Goal: Complete Application Form: Complete application form

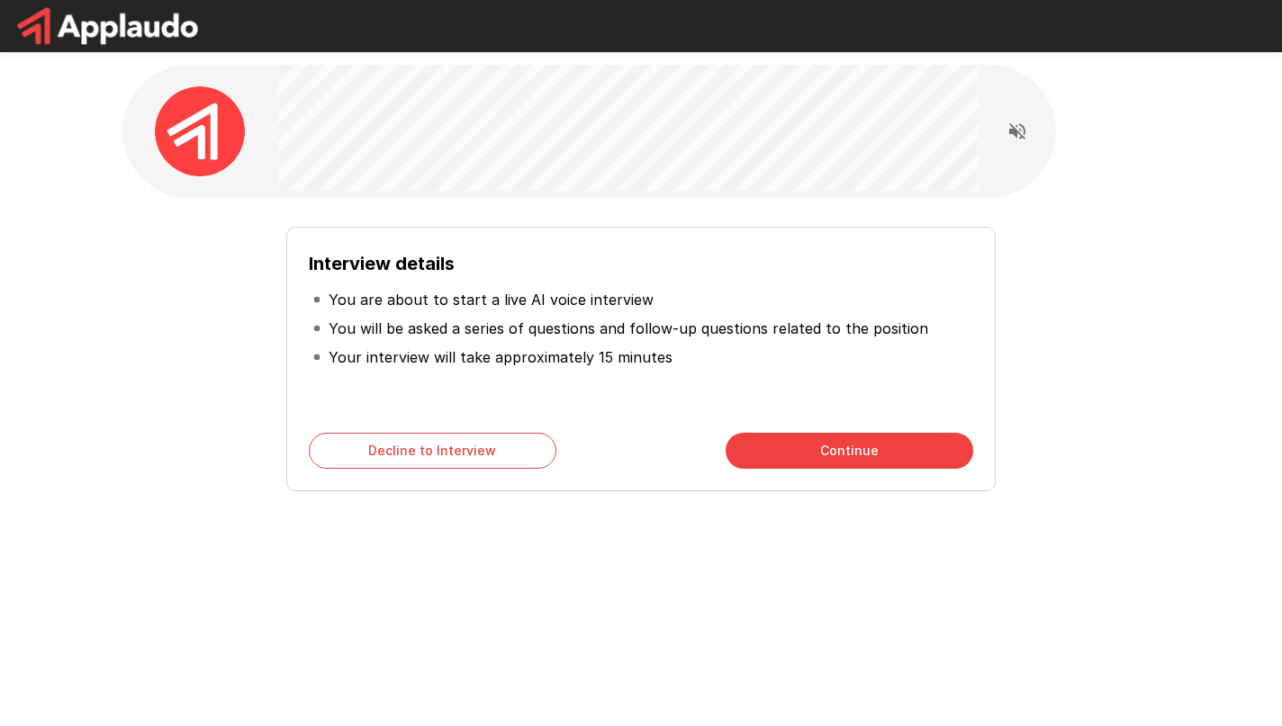
click at [849, 459] on button "Continue" at bounding box center [848, 451] width 247 height 36
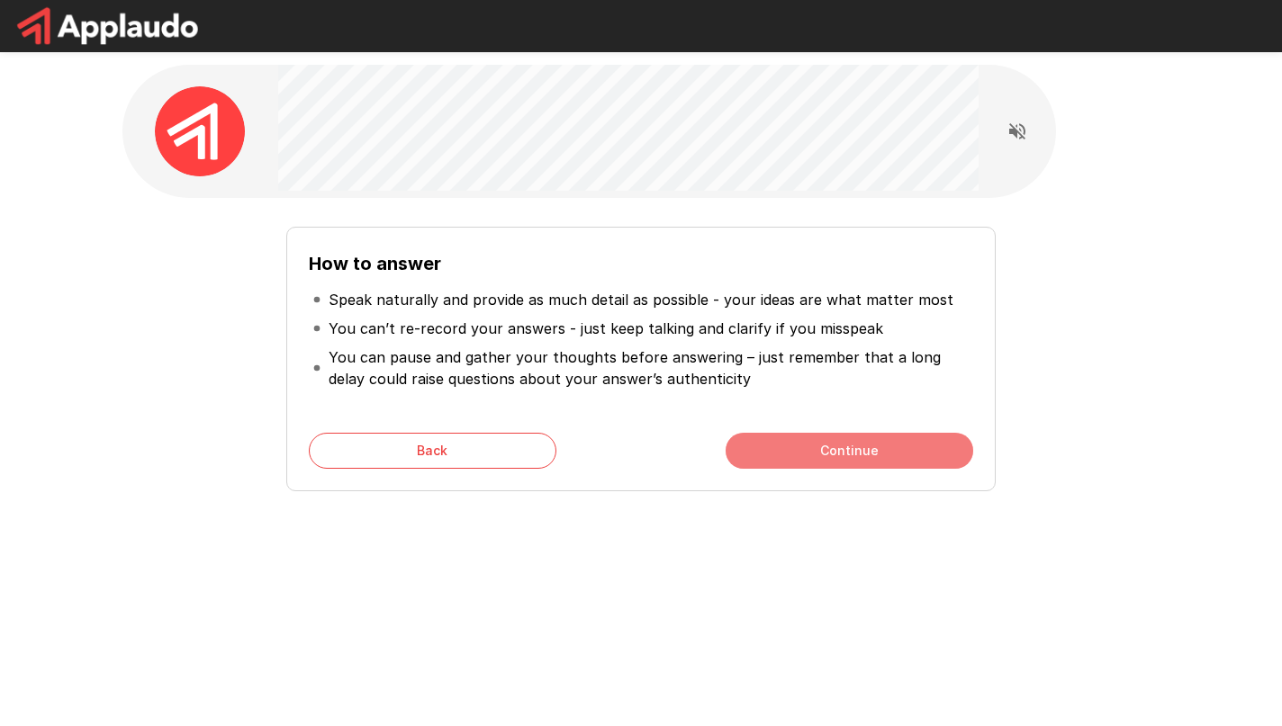
click at [876, 455] on button "Continue" at bounding box center [848, 451] width 247 height 36
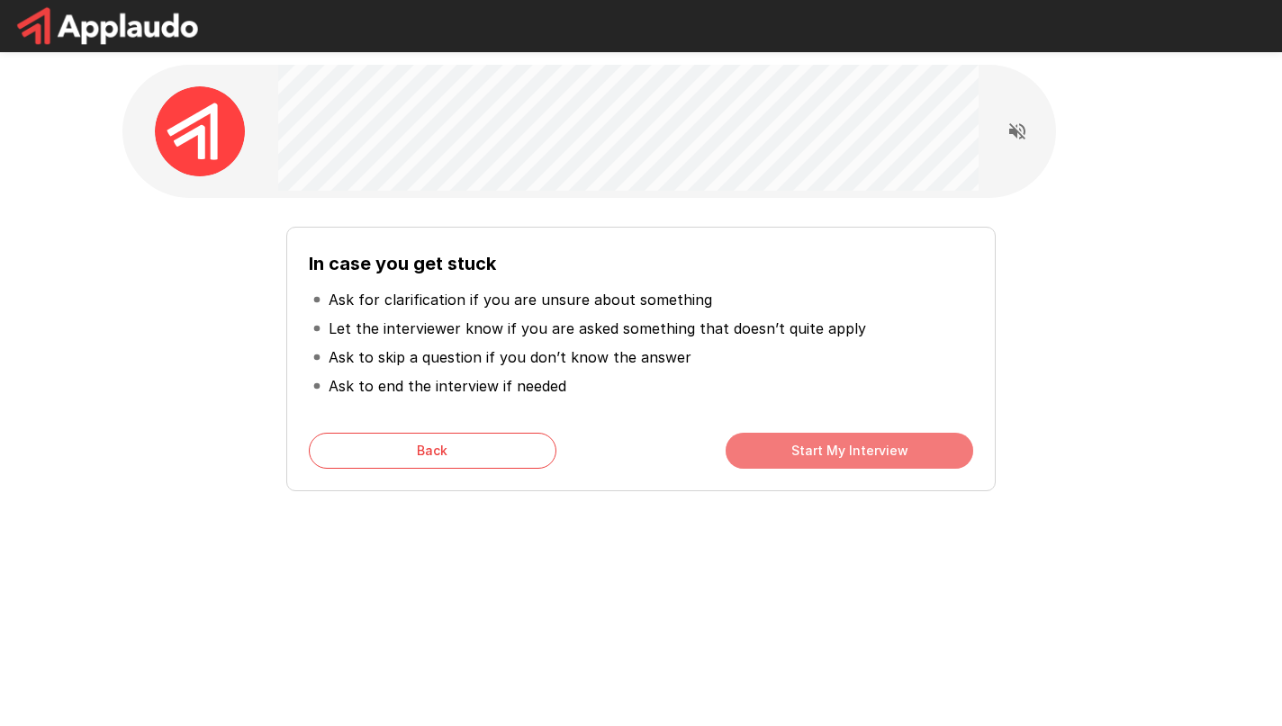
click at [888, 454] on button "Start My Interview" at bounding box center [848, 451] width 247 height 36
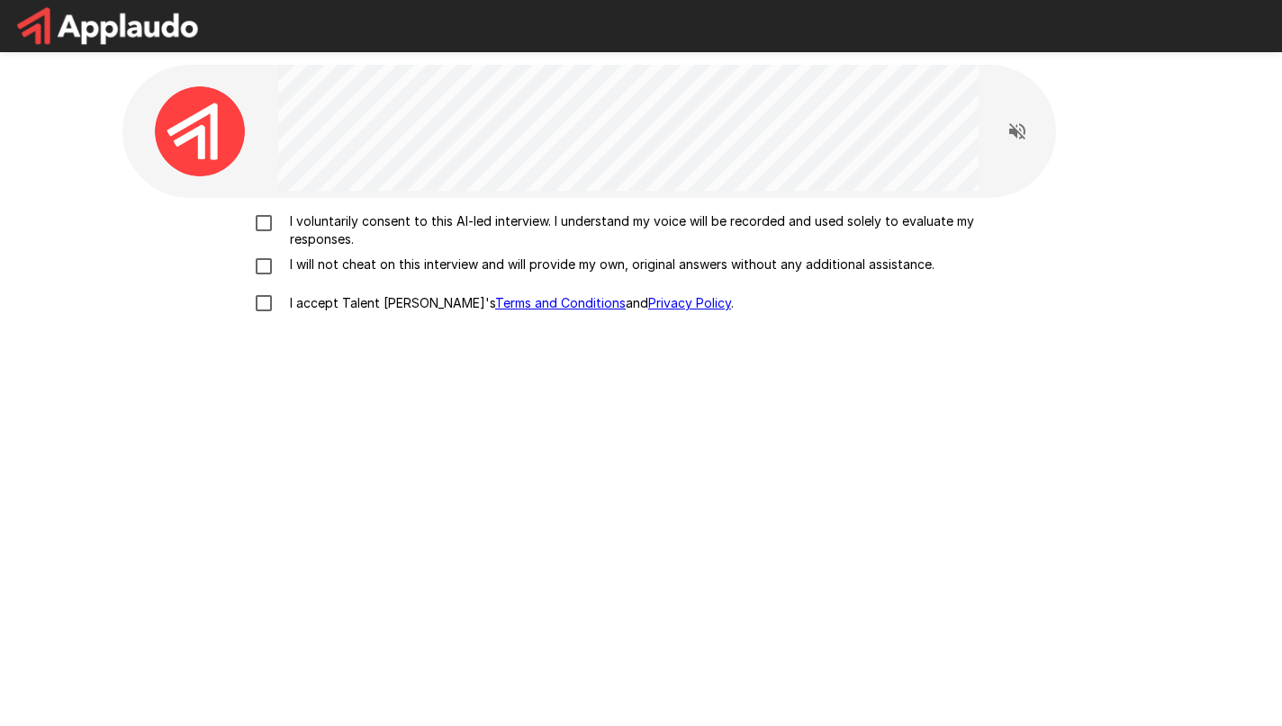
click at [351, 219] on p "I voluntarily consent to this AI-led interview. I understand my voice will be r…" at bounding box center [660, 230] width 754 height 36
click at [390, 267] on p "I will not cheat on this interview and will provide my own, original answers wi…" at bounding box center [609, 265] width 652 height 18
click at [389, 301] on p "I accept Talent Llama's Terms and Conditions and Privacy Policy ." at bounding box center [508, 303] width 451 height 18
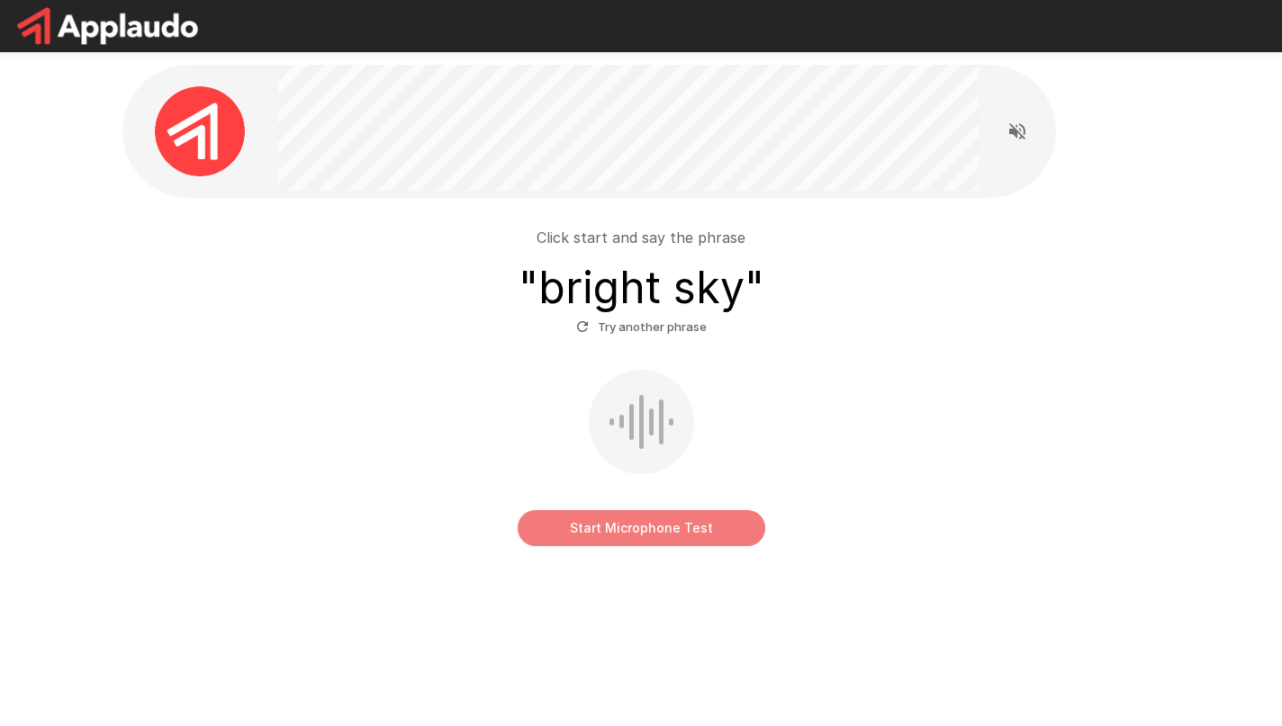
click at [673, 532] on button "Start Microphone Test" at bounding box center [640, 528] width 247 height 36
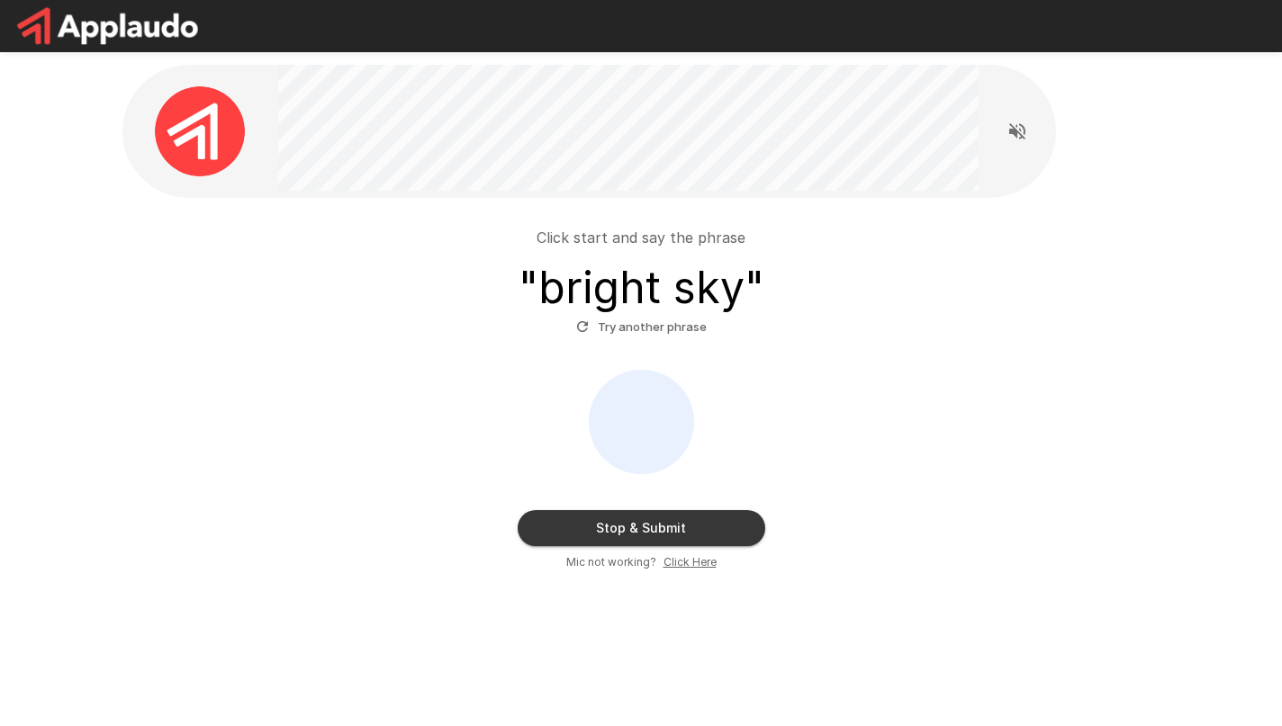
click at [735, 535] on button "Stop & Submit" at bounding box center [640, 528] width 247 height 36
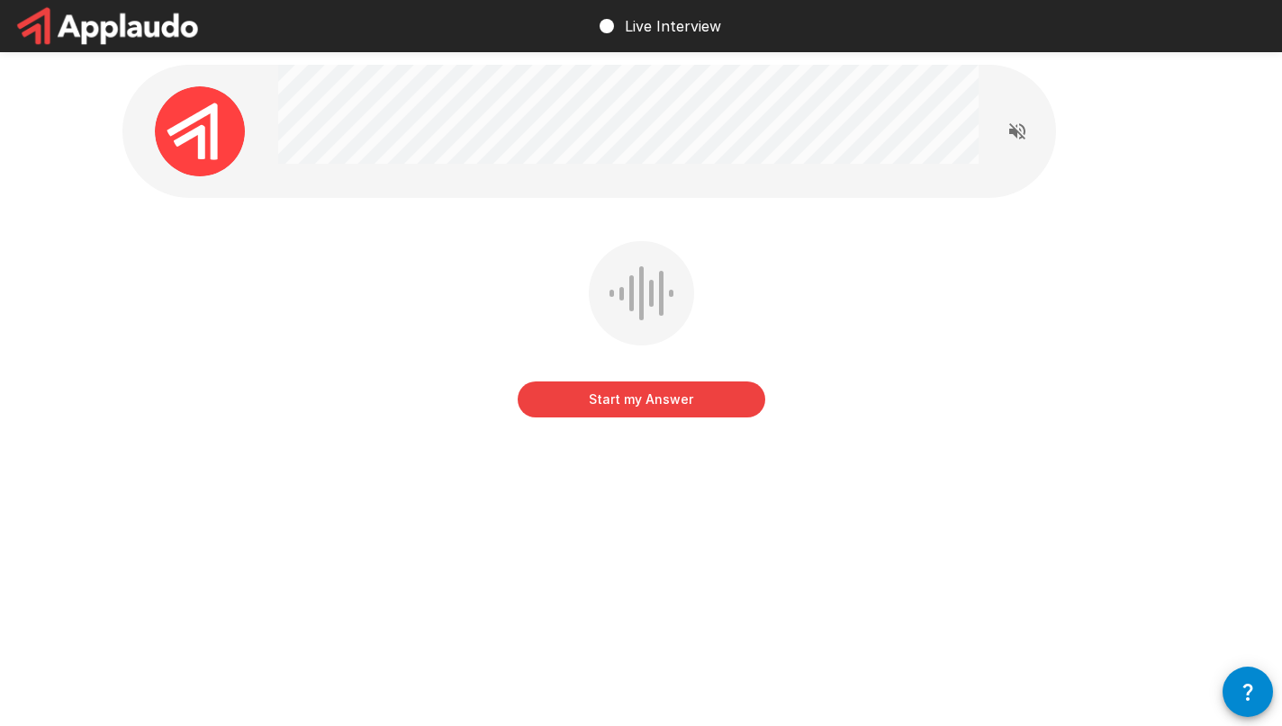
click at [656, 397] on button "Start my Answer" at bounding box center [640, 400] width 247 height 36
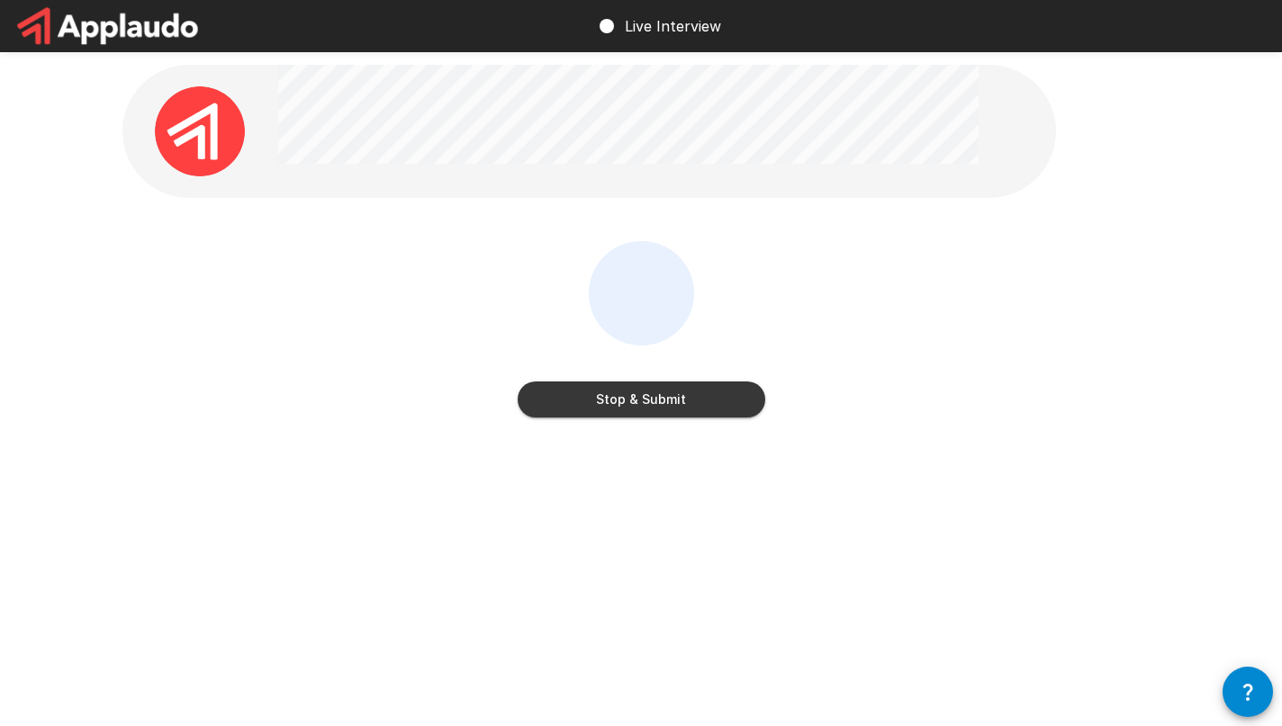
click at [675, 407] on button "Stop & Submit" at bounding box center [640, 400] width 247 height 36
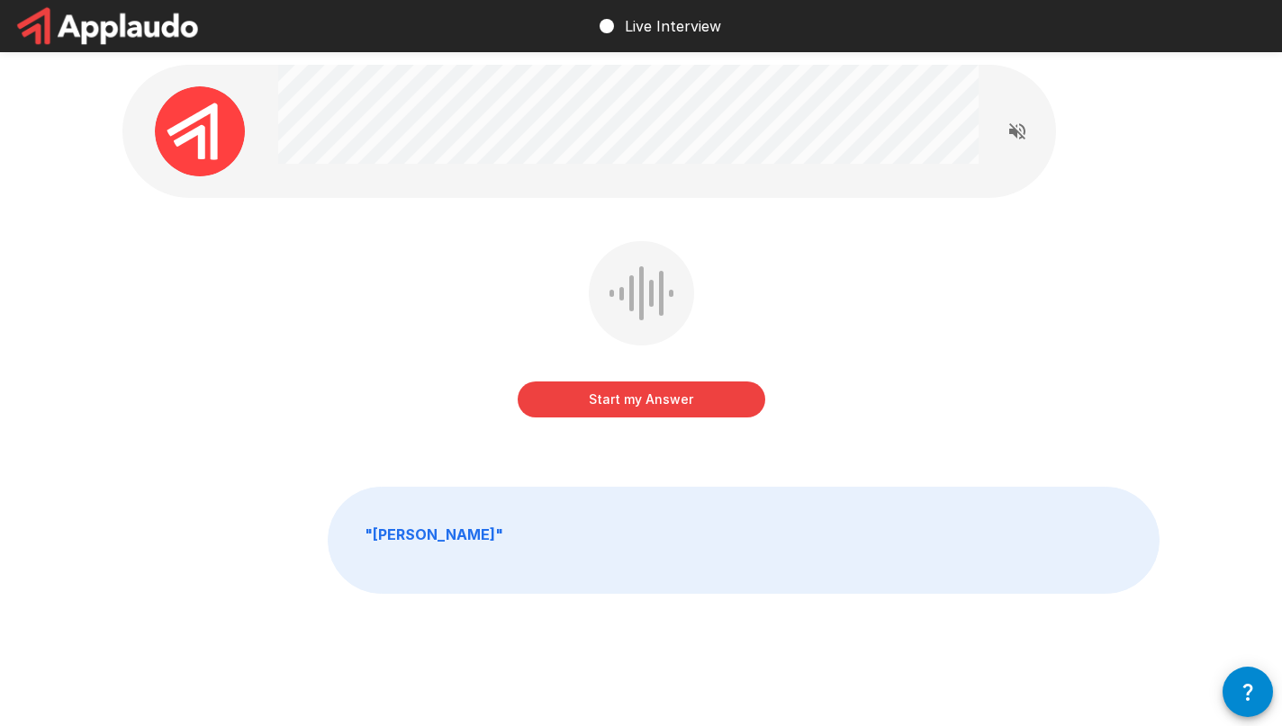
click at [690, 393] on button "Start my Answer" at bounding box center [640, 400] width 247 height 36
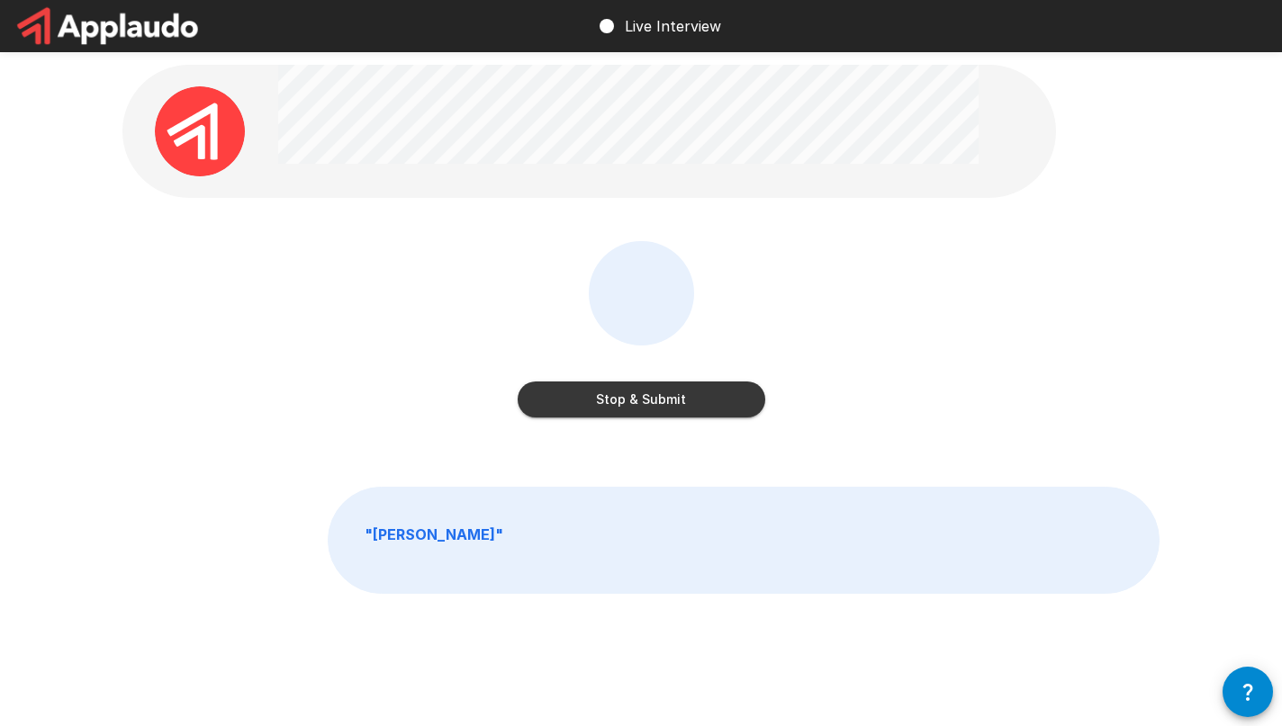
click at [701, 402] on button "Stop & Submit" at bounding box center [640, 400] width 247 height 36
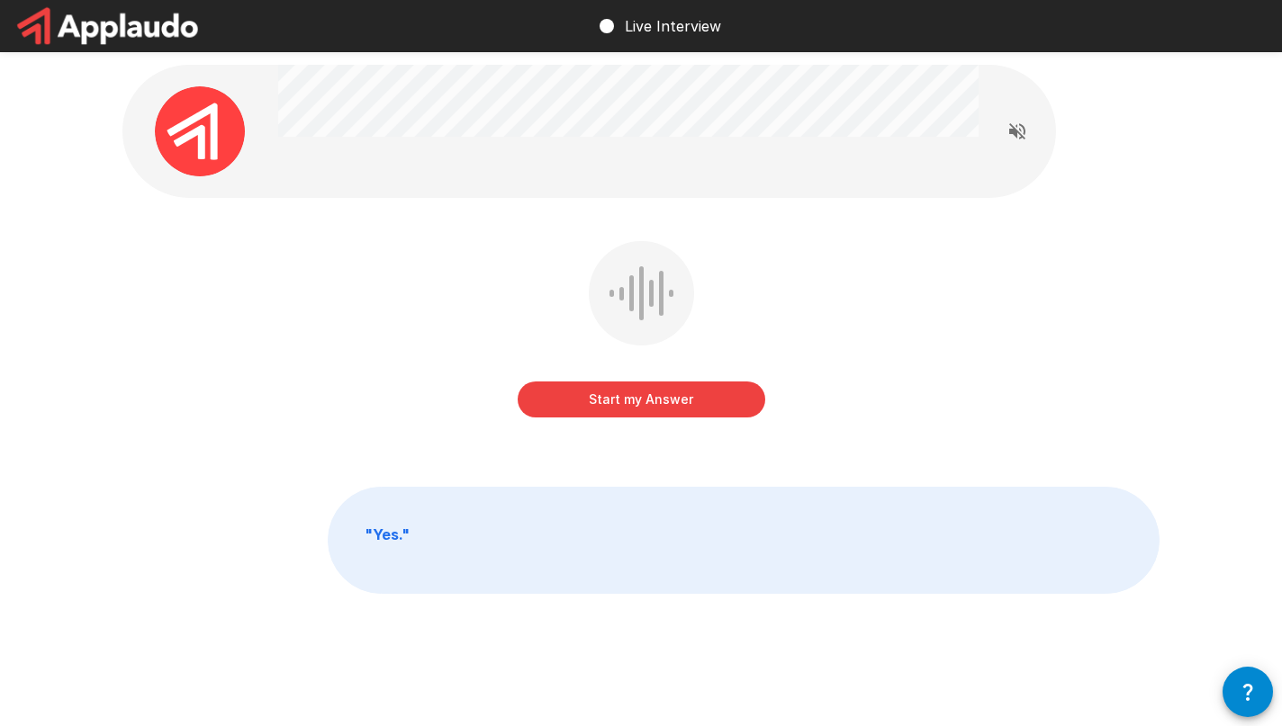
click at [683, 402] on button "Start my Answer" at bounding box center [640, 400] width 247 height 36
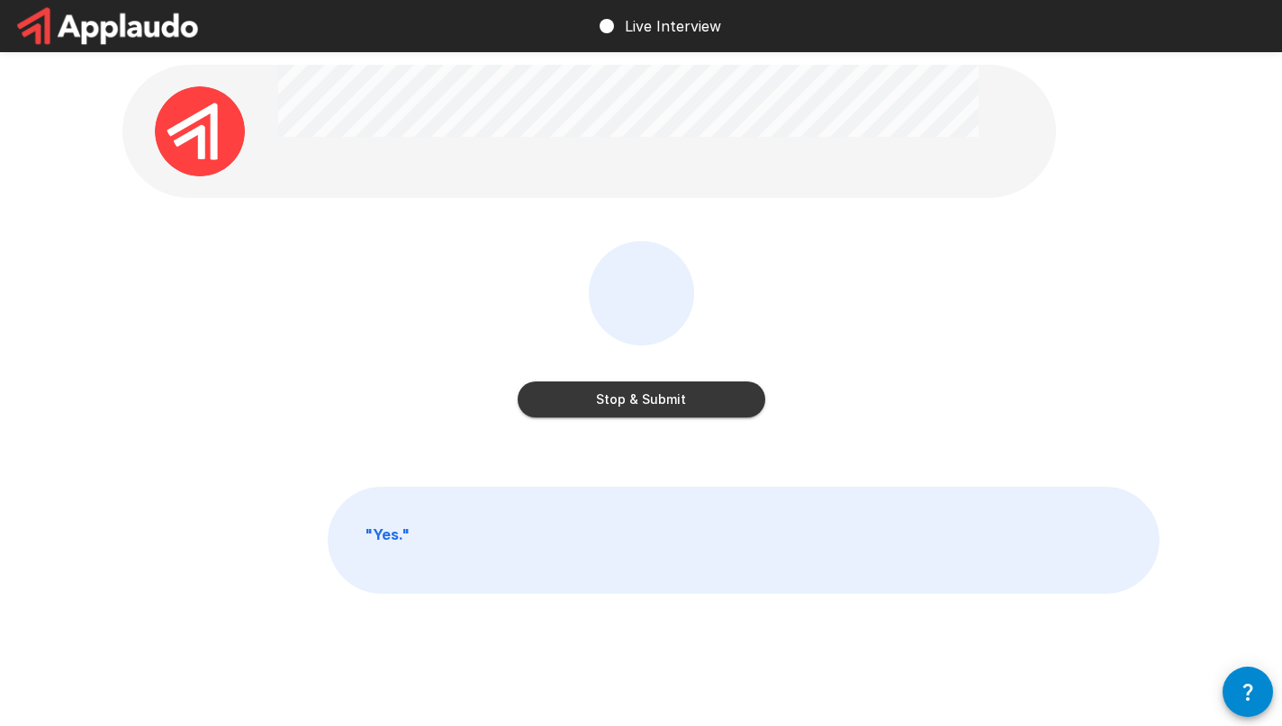
click at [683, 402] on button "Stop & Submit" at bounding box center [640, 400] width 247 height 36
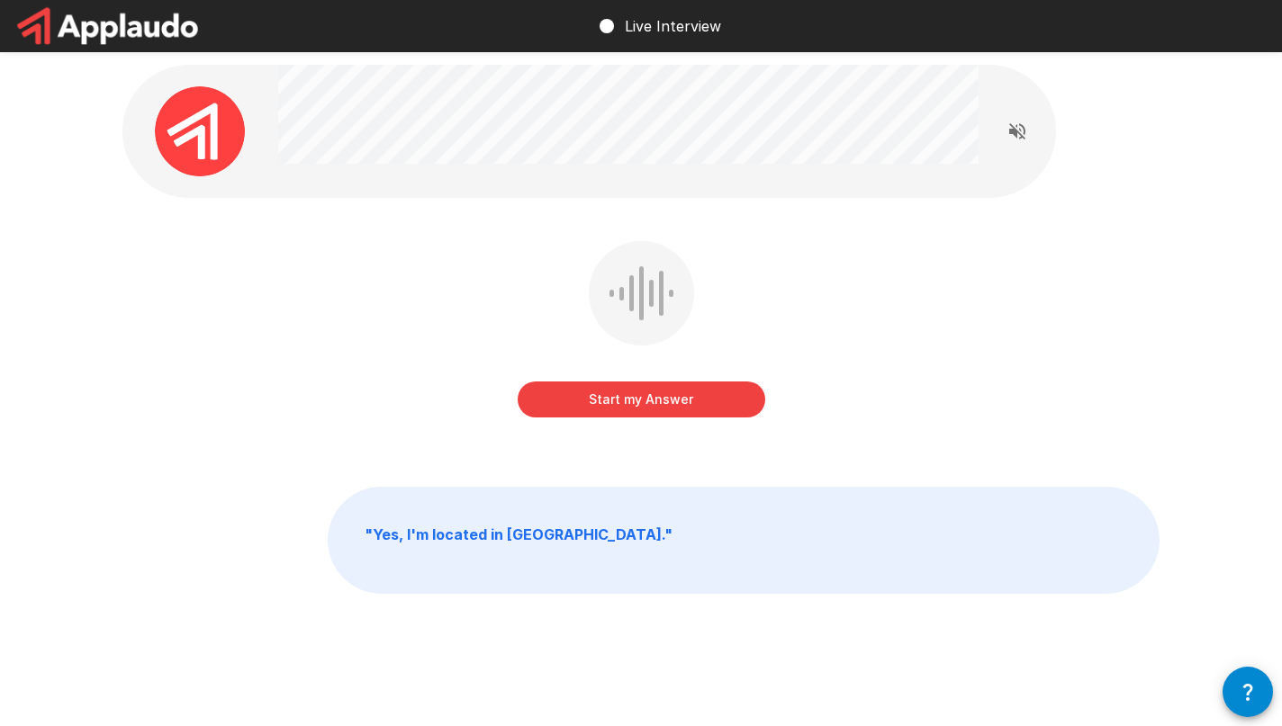
click at [679, 402] on button "Start my Answer" at bounding box center [640, 400] width 247 height 36
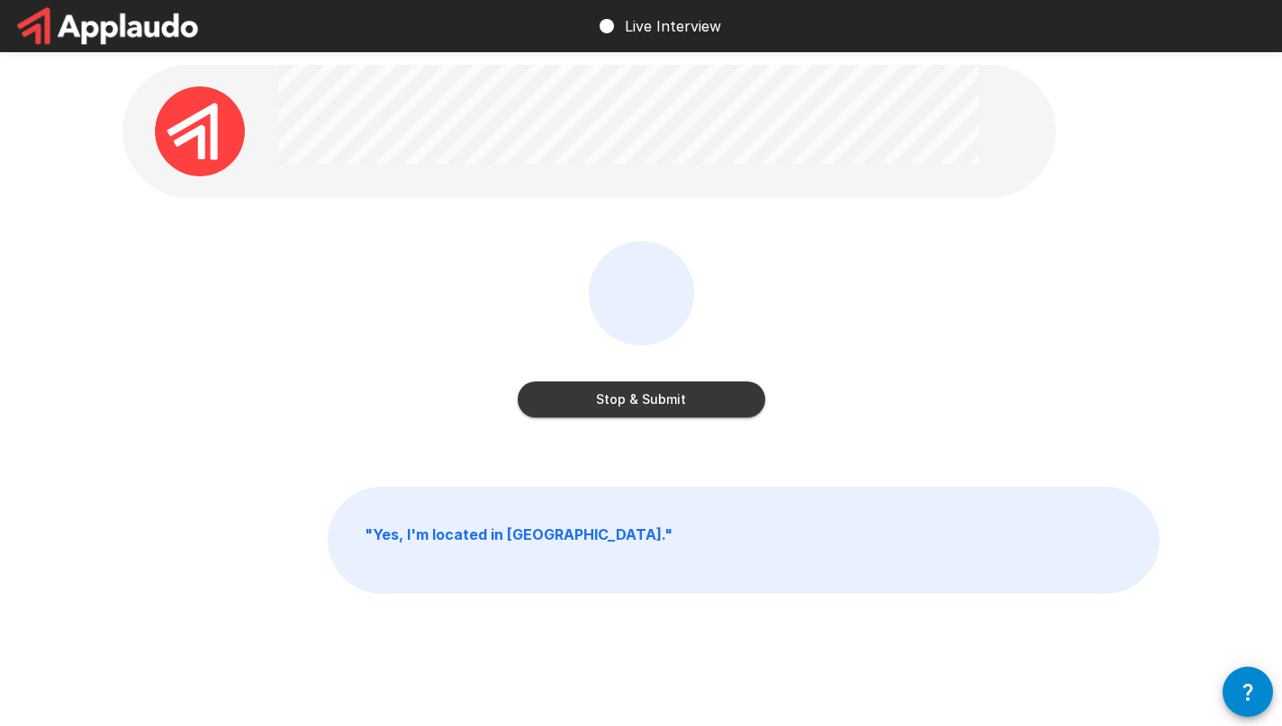
click at [679, 402] on button "Stop & Submit" at bounding box center [640, 400] width 247 height 36
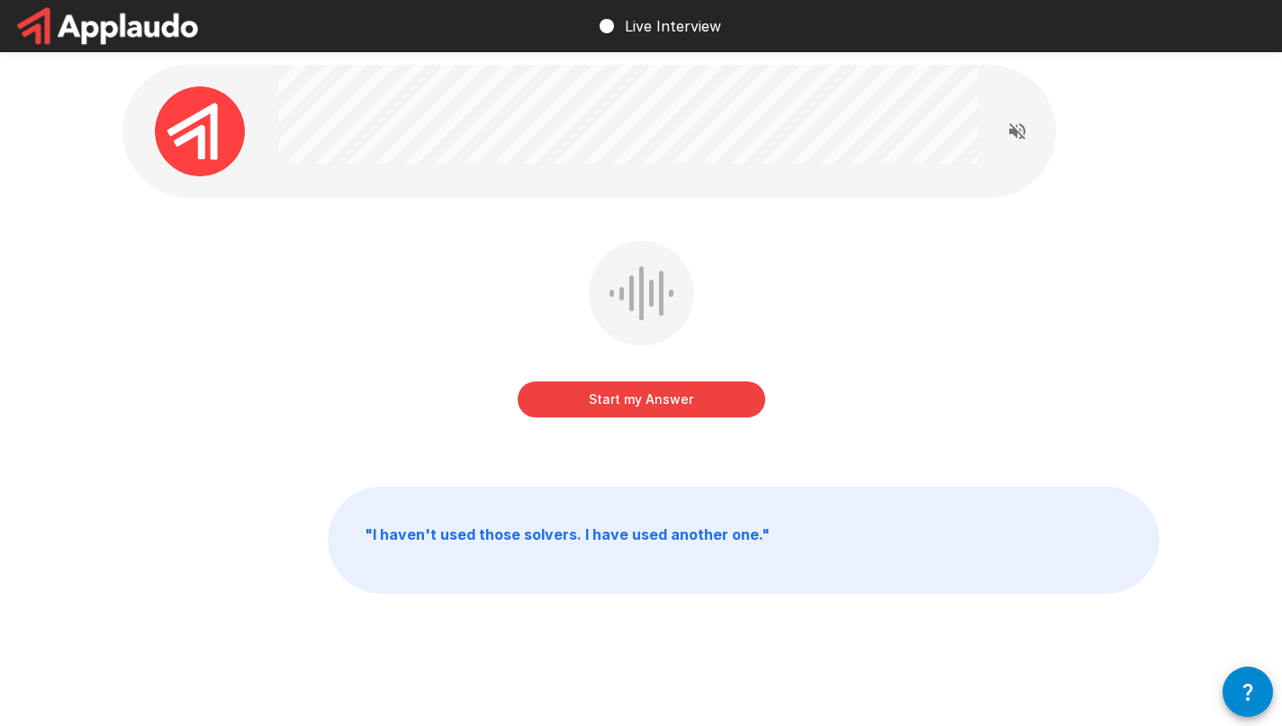
click at [676, 403] on button "Start my Answer" at bounding box center [640, 400] width 247 height 36
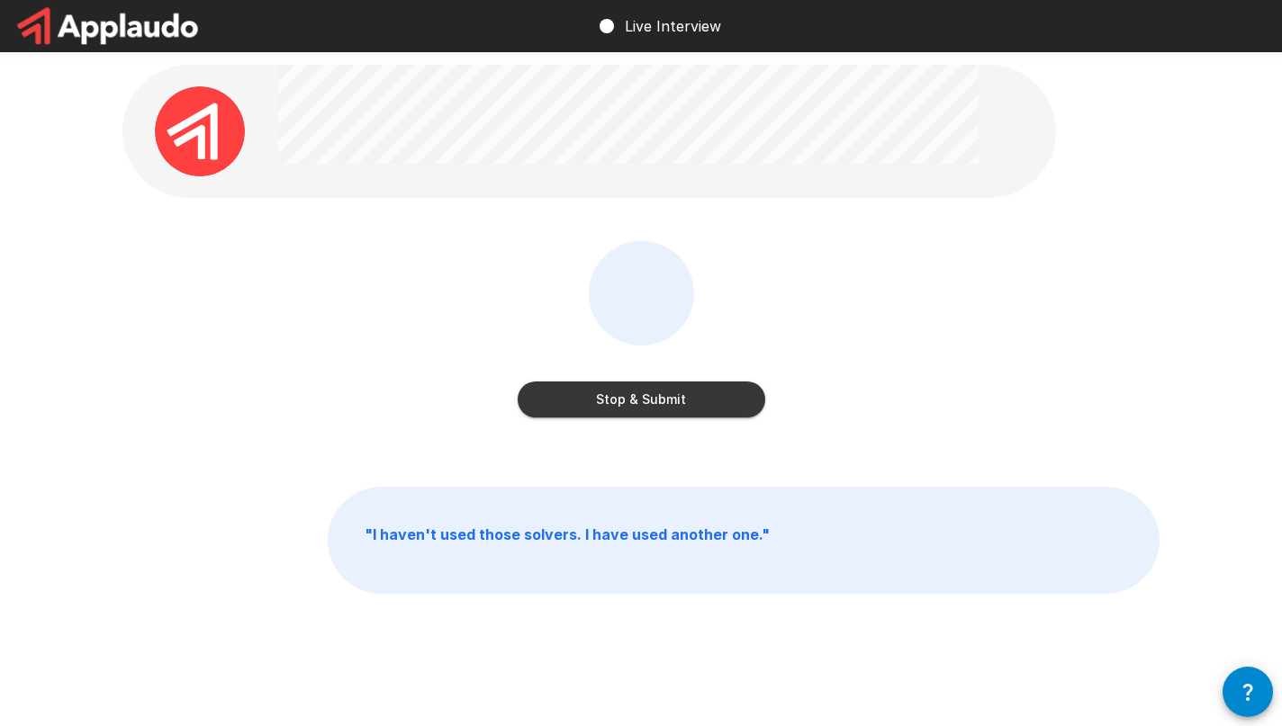
click at [676, 403] on button "Stop & Submit" at bounding box center [640, 400] width 247 height 36
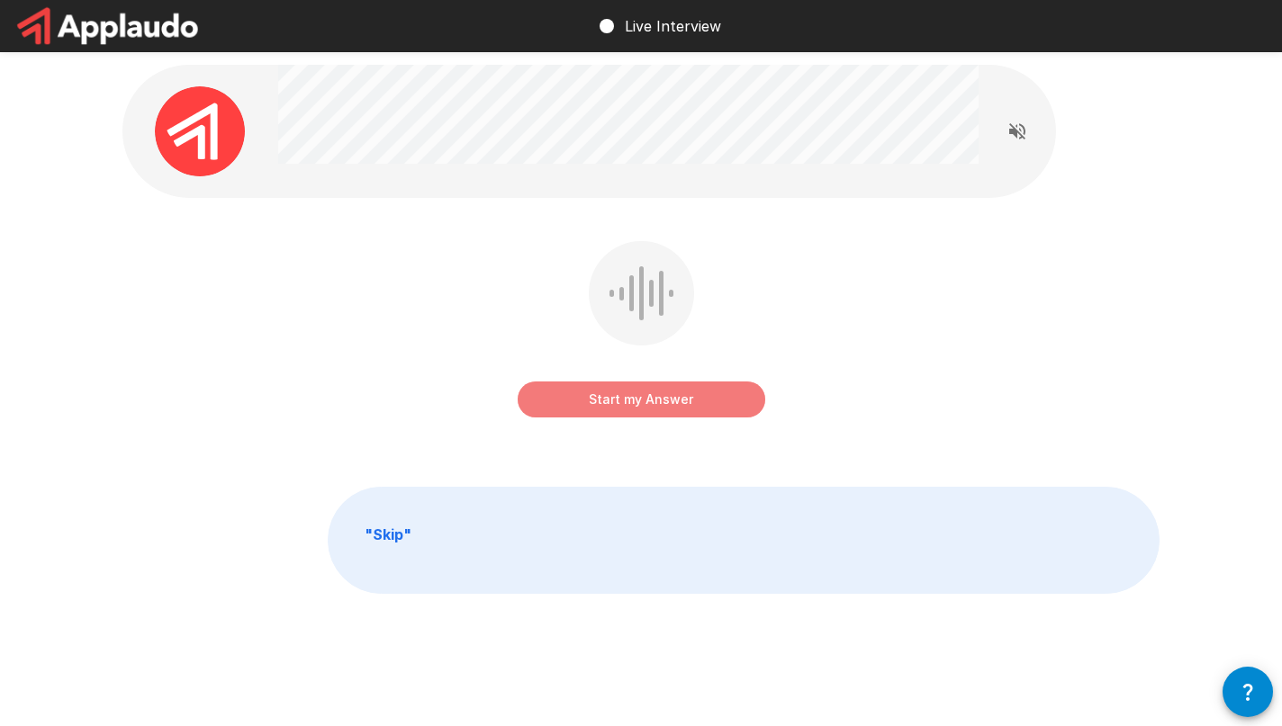
click at [699, 397] on button "Start my Answer" at bounding box center [640, 400] width 247 height 36
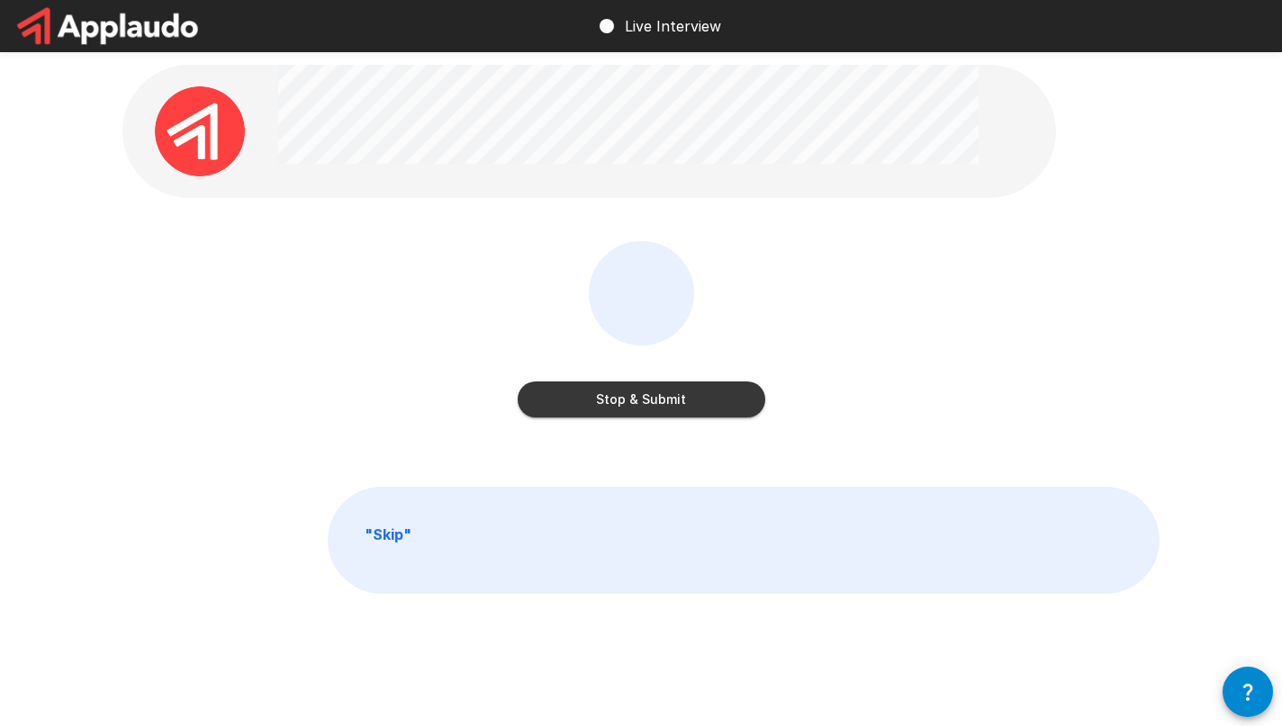
click at [686, 399] on button "Stop & Submit" at bounding box center [640, 400] width 247 height 36
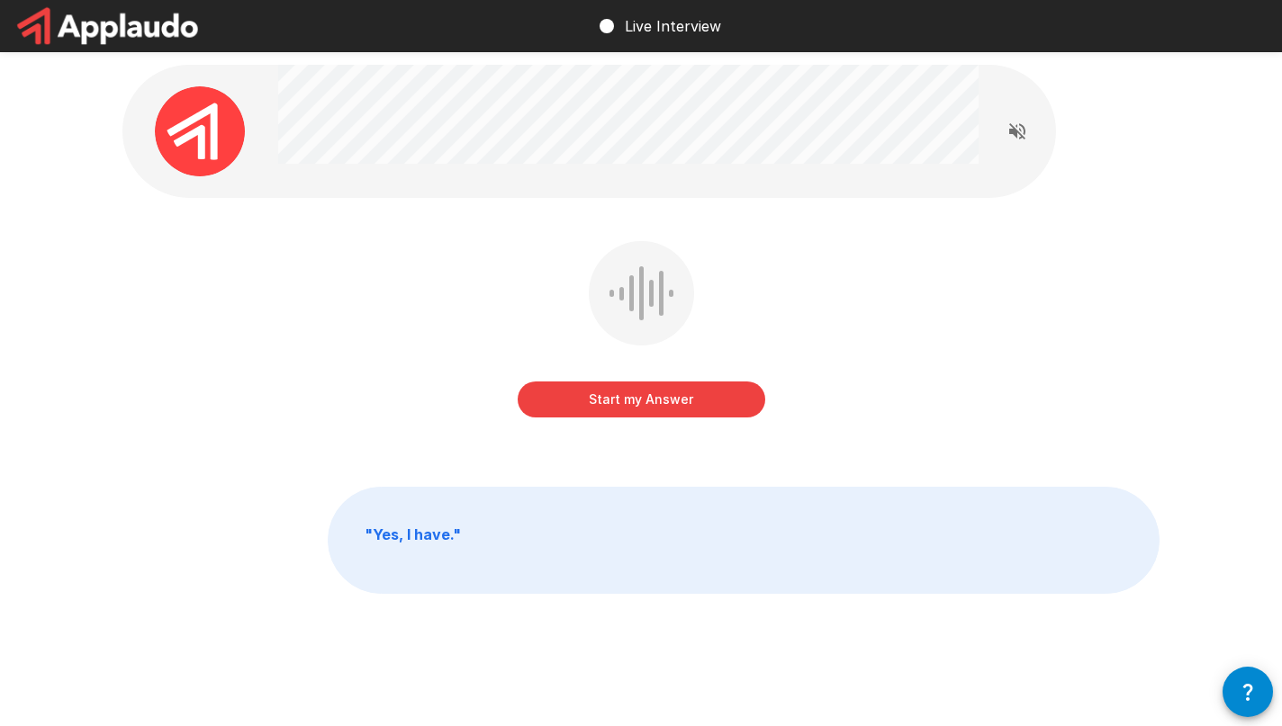
click at [679, 403] on button "Start my Answer" at bounding box center [640, 400] width 247 height 36
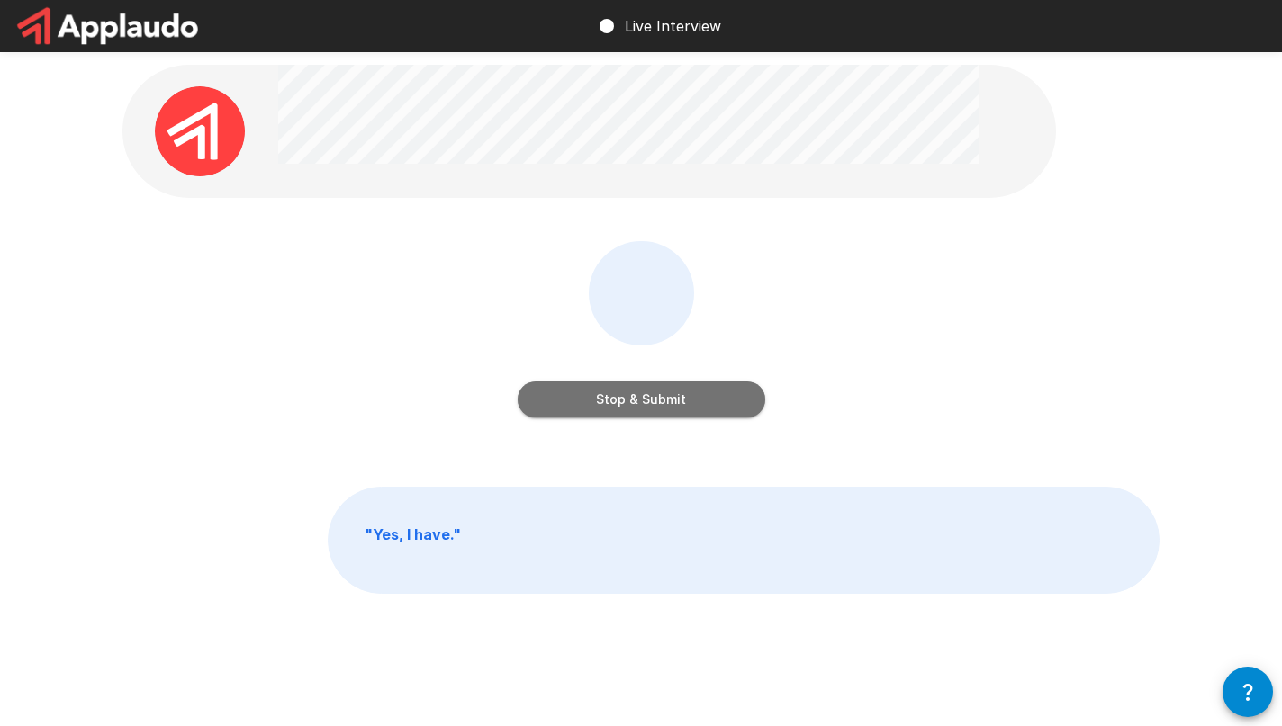
click at [681, 405] on button "Stop & Submit" at bounding box center [640, 400] width 247 height 36
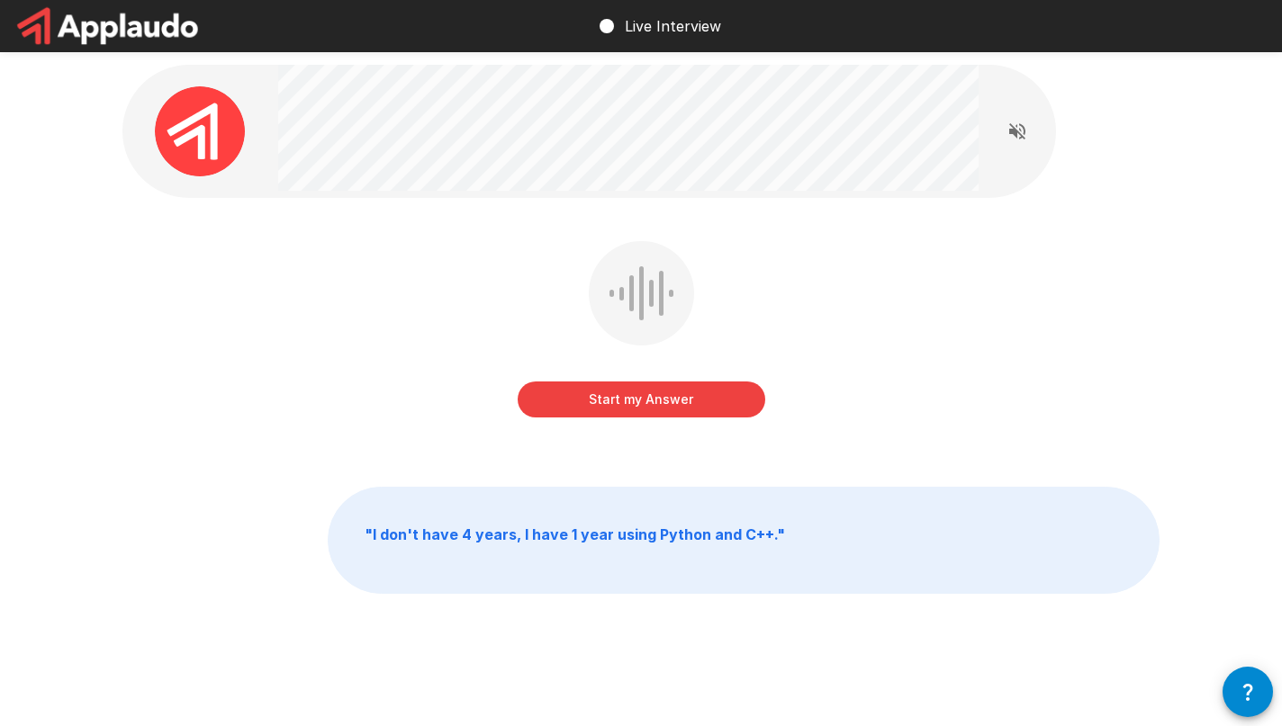
click at [716, 407] on button "Start my Answer" at bounding box center [640, 400] width 247 height 36
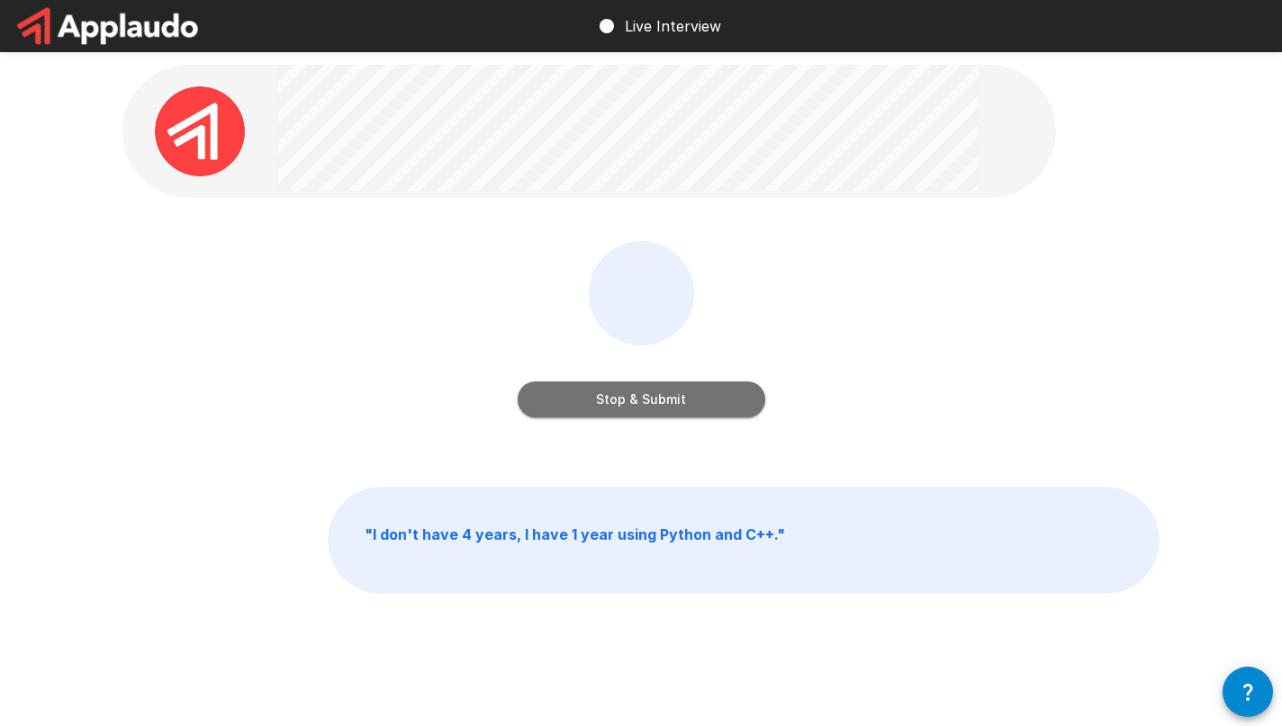
click at [710, 406] on button "Stop & Submit" at bounding box center [640, 400] width 247 height 36
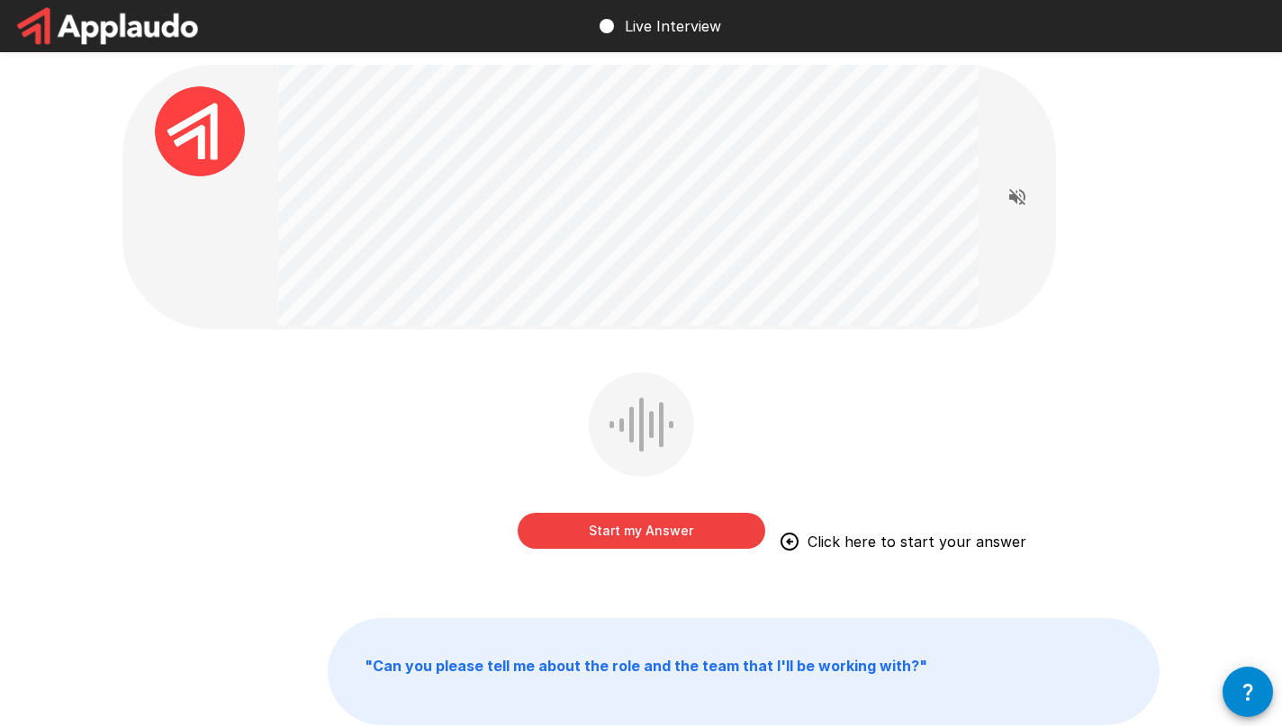
click at [658, 535] on button "Start my Answer" at bounding box center [640, 531] width 247 height 36
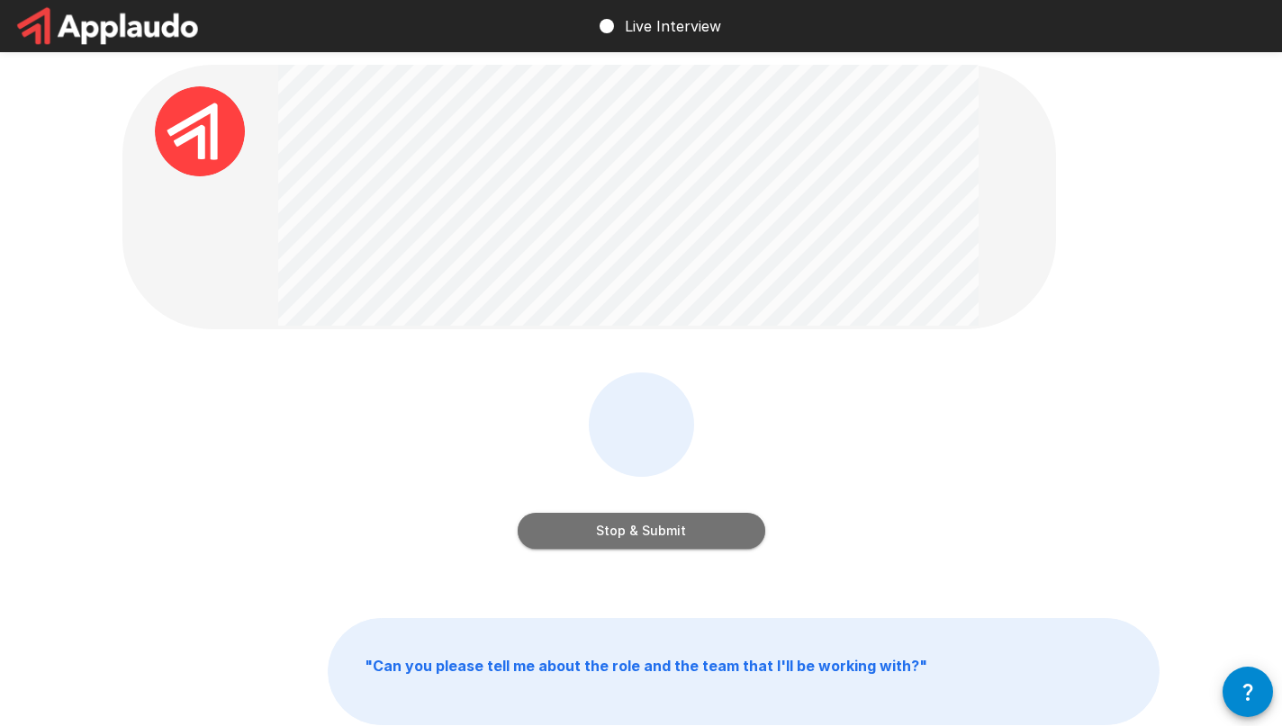
click at [658, 535] on button "Stop & Submit" at bounding box center [640, 531] width 247 height 36
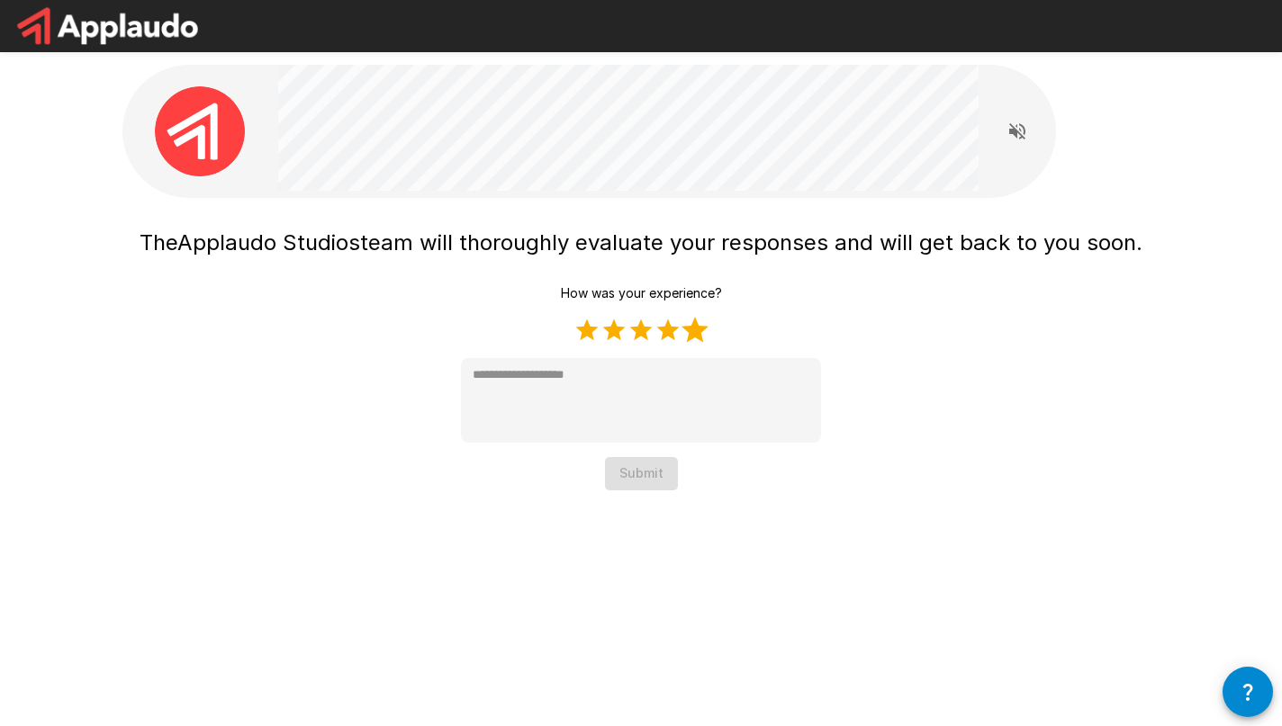
click at [697, 337] on label "5 Stars" at bounding box center [694, 330] width 27 height 27
type textarea "*"
click at [661, 474] on button "Submit" at bounding box center [641, 473] width 73 height 33
